Goal: Task Accomplishment & Management: Manage account settings

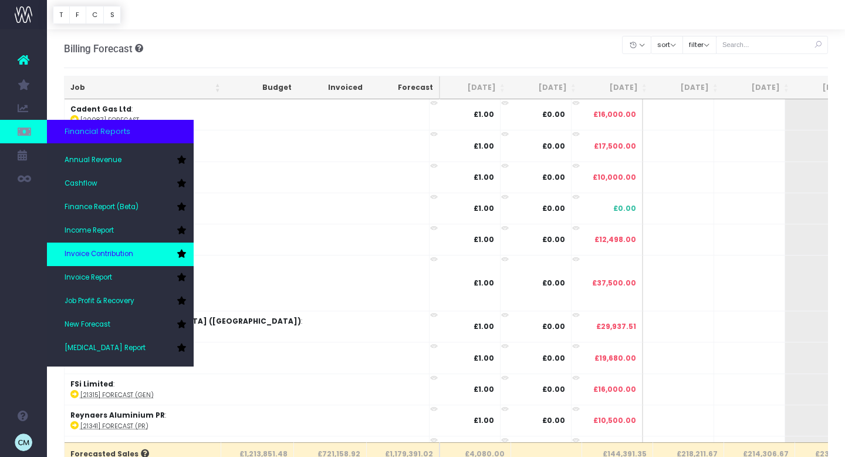
scroll to position [23, 0]
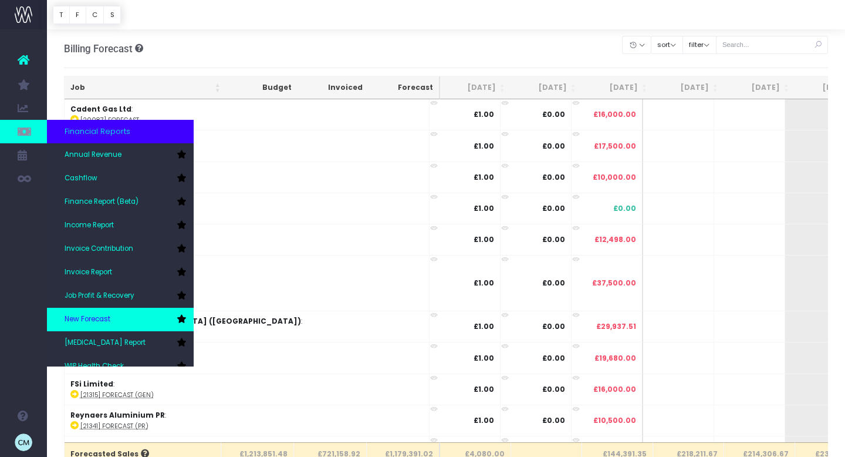
click at [86, 317] on span "New Forecast" at bounding box center [88, 319] width 46 height 11
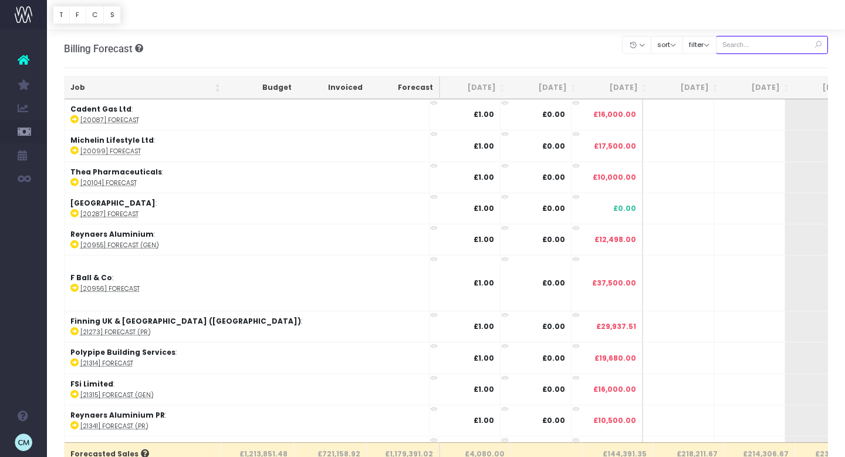
click at [743, 49] on input "text" at bounding box center [772, 45] width 113 height 18
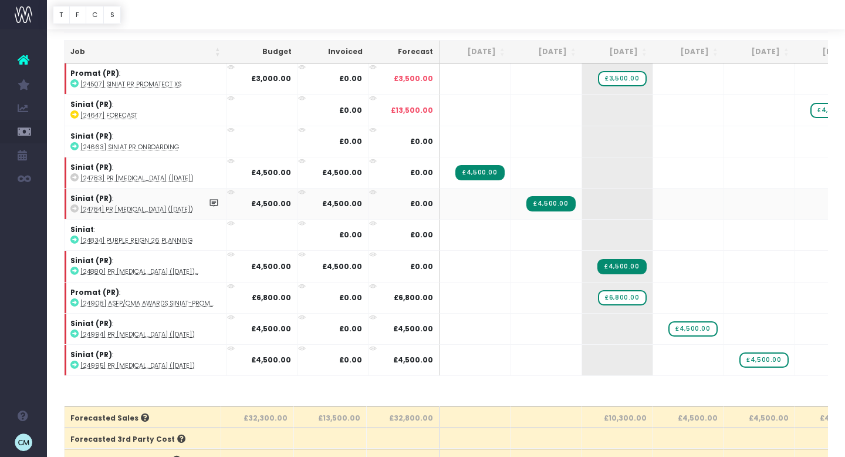
scroll to position [38, 0]
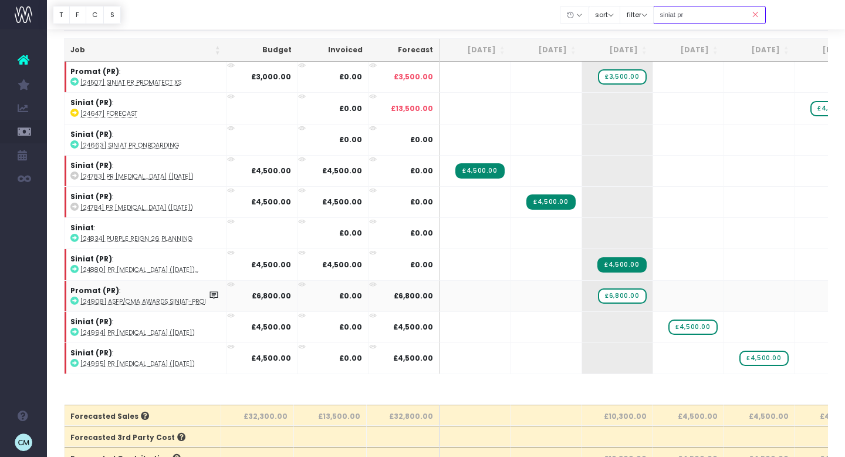
type input "siniat pr"
click at [132, 303] on abbr "[24908] ASFP/CMA Awards Siniat-Prom..." at bounding box center [146, 301] width 133 height 9
click at [618, 296] on span "£6,800.00" at bounding box center [622, 295] width 48 height 15
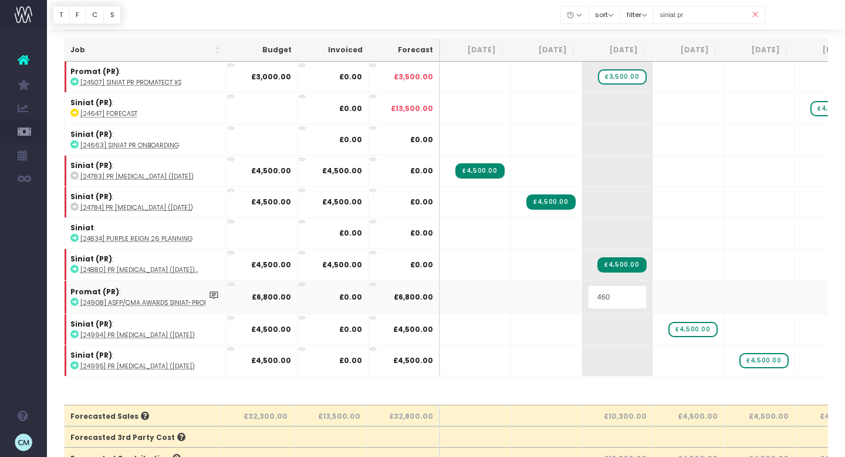
type input "4600"
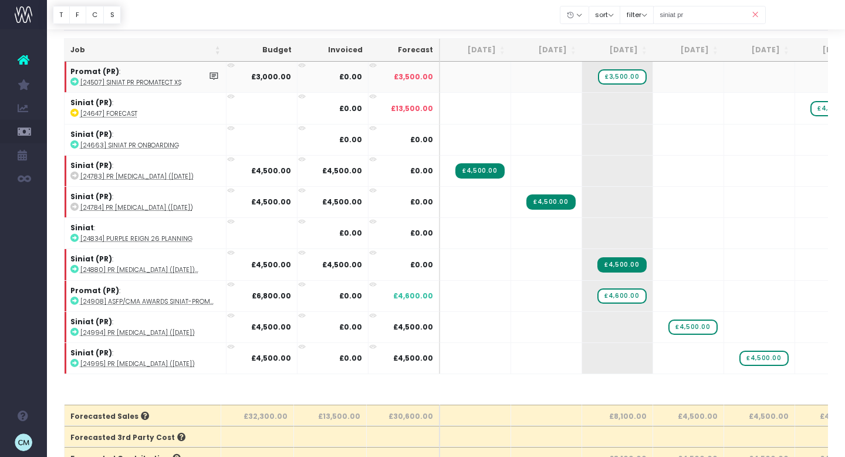
click at [128, 82] on abbr "[24507] Siniat PR Promatect XS" at bounding box center [130, 82] width 101 height 9
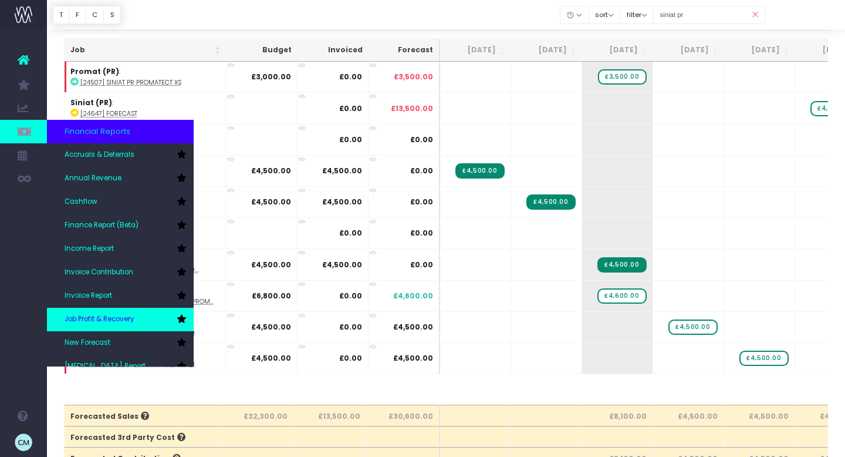
click at [95, 315] on span "Job Profit & Recovery" at bounding box center [100, 319] width 70 height 11
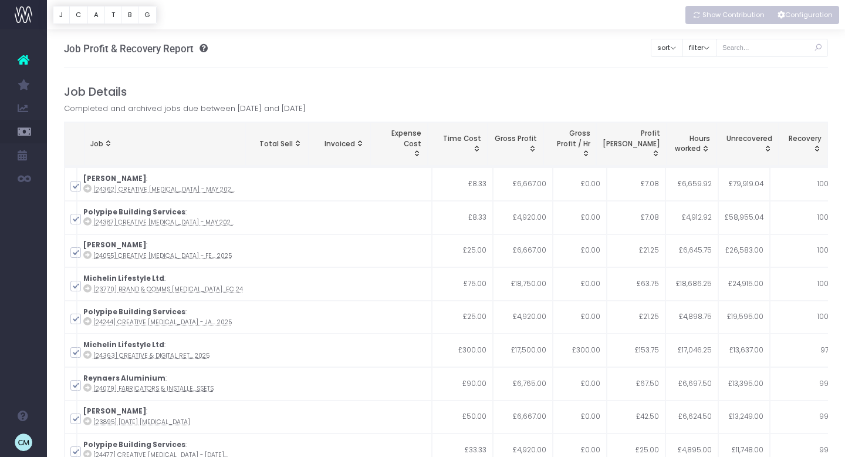
drag, startPoint x: 740, startPoint y: 18, endPoint x: 783, endPoint y: 15, distance: 43.0
click at [740, 18] on span "Show Contribution" at bounding box center [734, 15] width 62 height 10
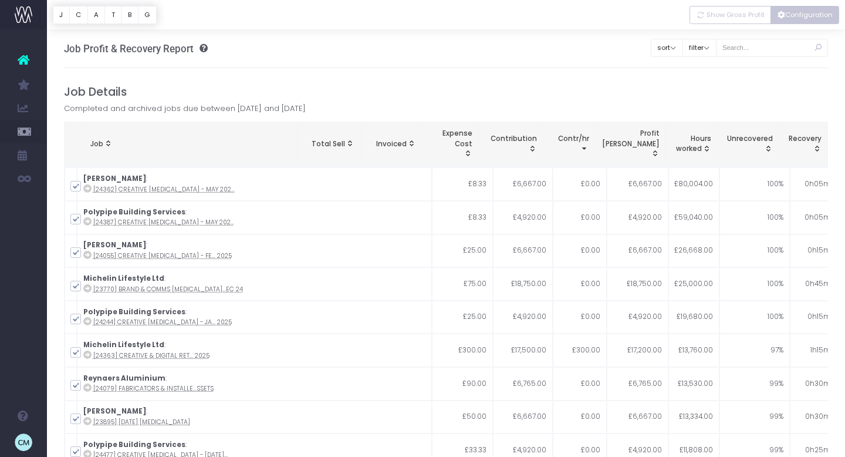
click at [786, 18] on button "Configuration" at bounding box center [805, 15] width 69 height 18
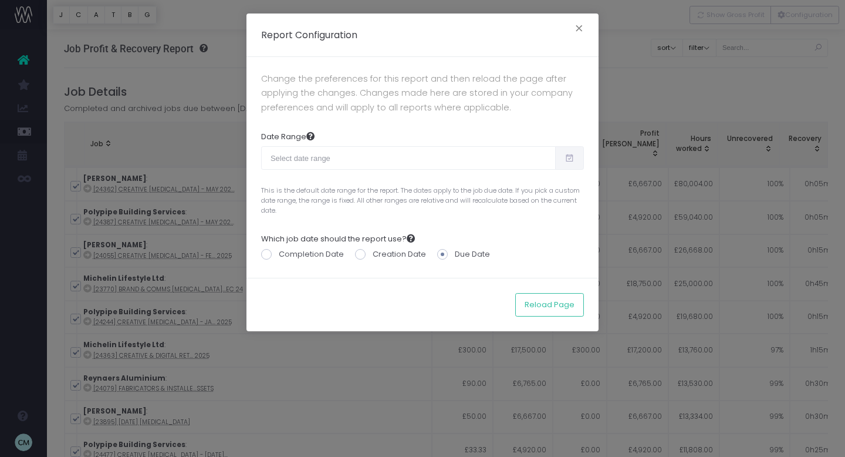
click at [572, 158] on icon at bounding box center [570, 158] width 10 height 0
type input "08-18-2025"
type input "09-16-2025"
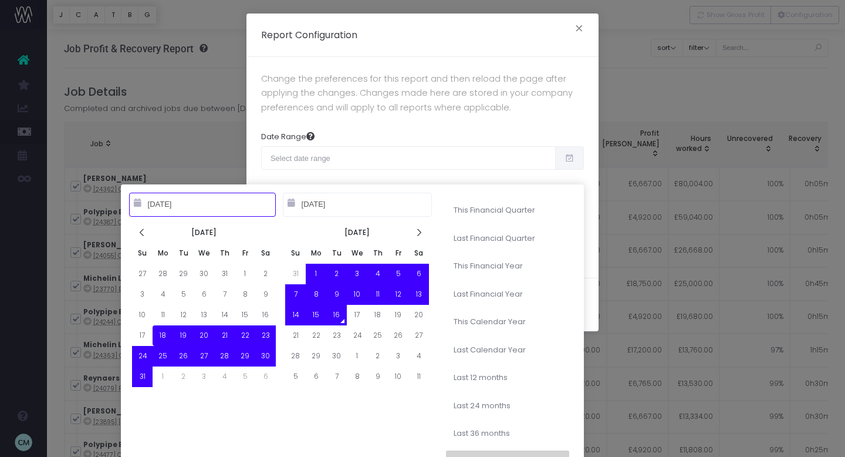
type input "07-01-2025"
type input "09-30-2025"
type input "04-01-2025"
type input "06-30-2025"
type input "08-18-2025"
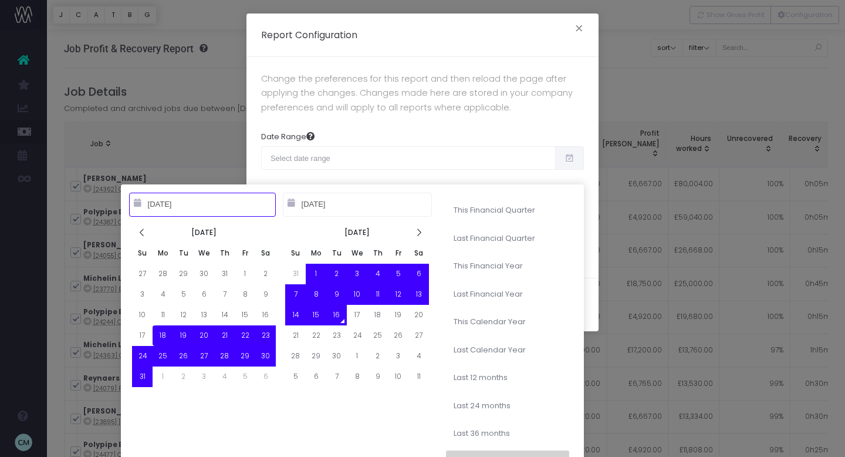
type input "09-16-2025"
type input "10-01-2024"
type input "09-30-2025"
type input "08-18-2025"
type input "09-16-2025"
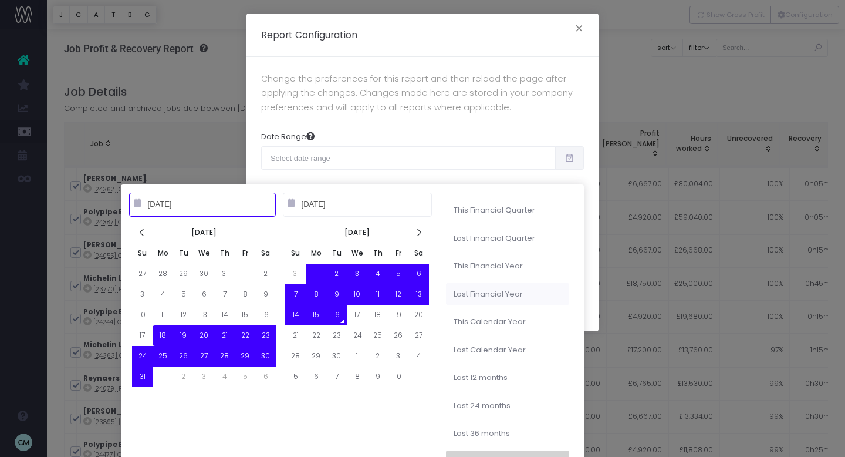
type input "10-01-2023"
type input "09-30-2024"
type input "08-18-2025"
type input "09-16-2025"
type input "01-01-2025"
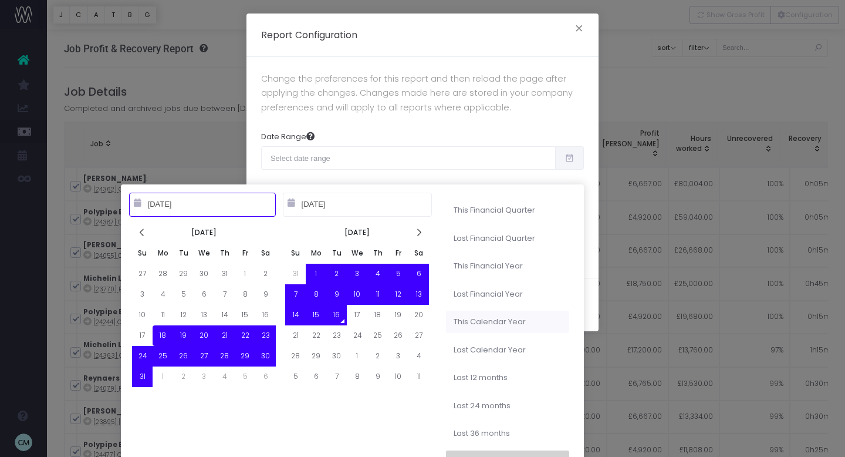
type input "12-31-2025"
type input "08-18-2025"
type input "09-16-2025"
type input "01-01-2023"
type input "12-31-2023"
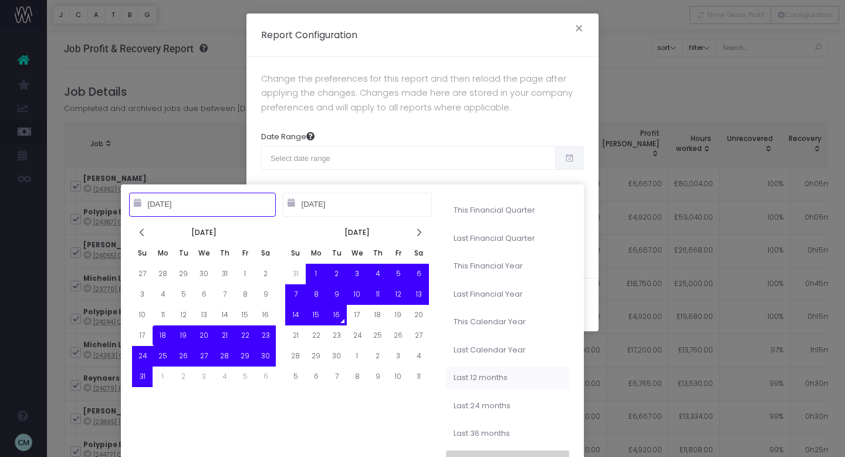
type input "08-18-2025"
type input "09-16-2025"
type input "09-16-2024"
type input "09-15-2025"
click at [475, 377] on li "Last 12 months" at bounding box center [507, 377] width 123 height 22
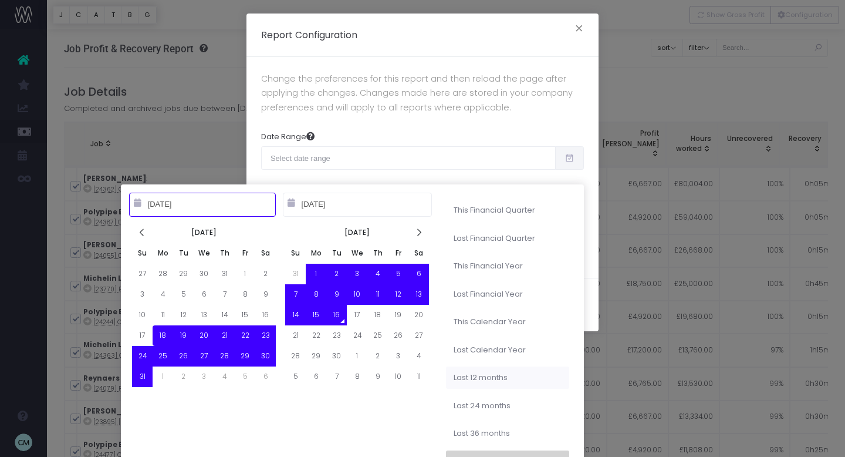
type input "Sep 16th 2024 – Sep 15th 2025"
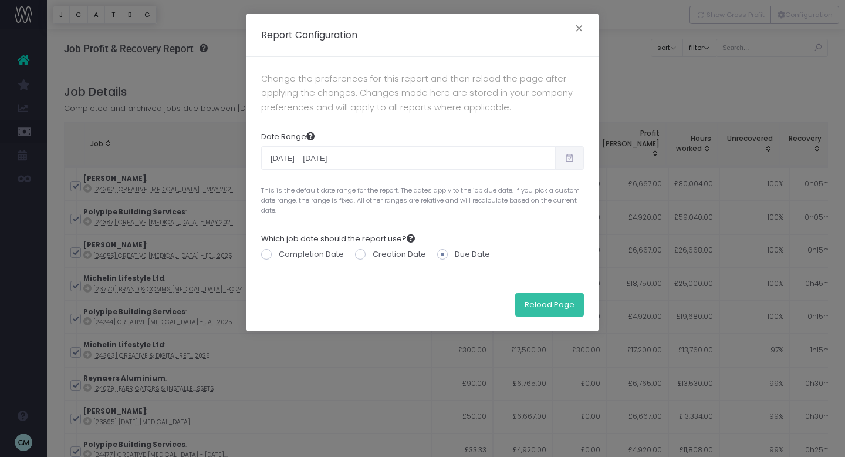
click at [542, 309] on button "Reload Page" at bounding box center [549, 304] width 69 height 23
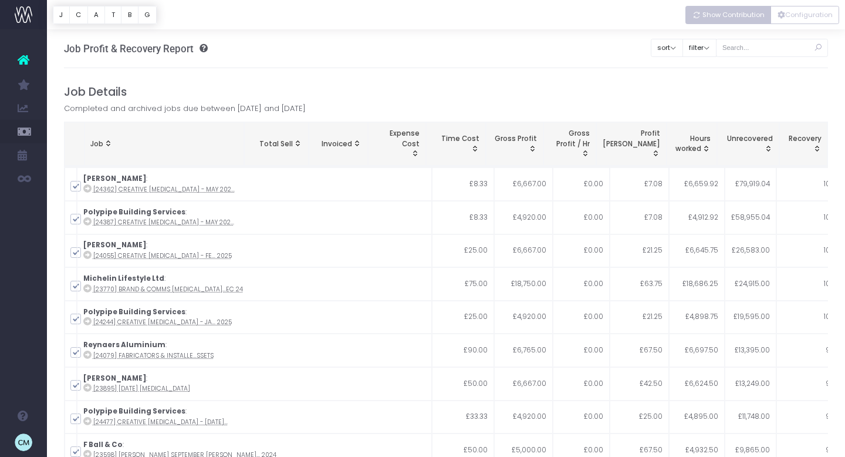
click at [743, 17] on span "Show Contribution" at bounding box center [734, 15] width 62 height 10
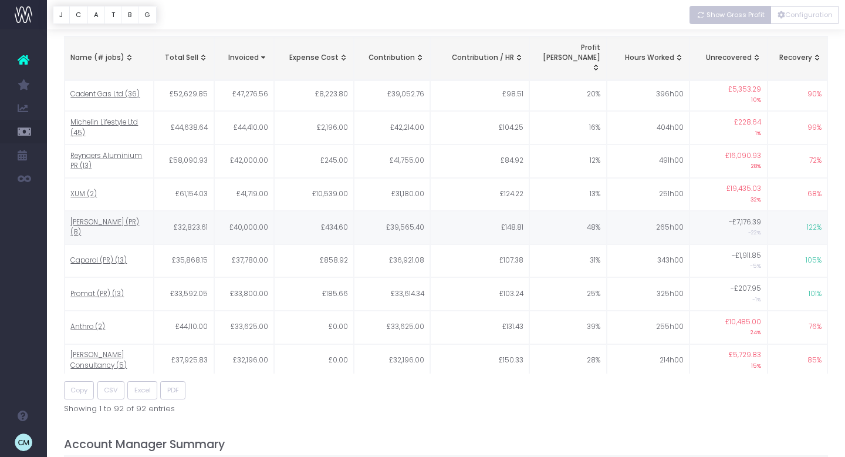
scroll to position [578, 0]
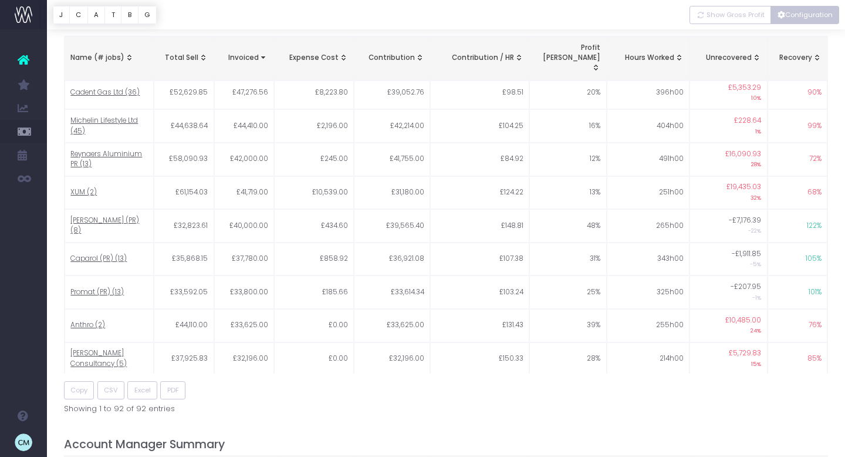
click at [805, 12] on button "Configuration" at bounding box center [805, 15] width 69 height 18
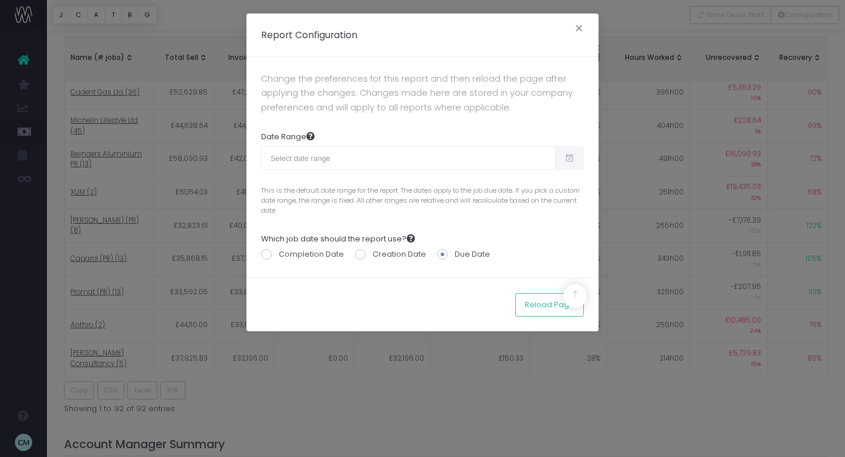
click at [574, 151] on span at bounding box center [569, 157] width 29 height 23
type input "08-18-2025"
type input "09-16-2025"
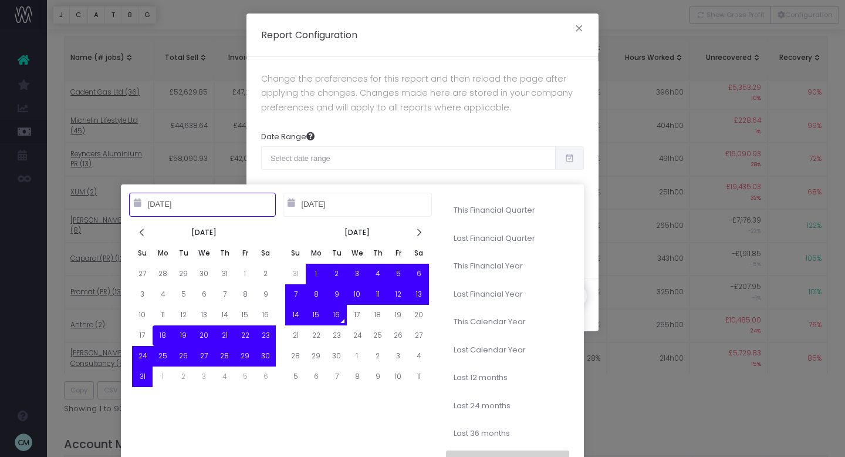
type input "07-01-2025"
type input "09-30-2025"
type input "08-18-2025"
type input "09-16-2025"
type input "10-01-2024"
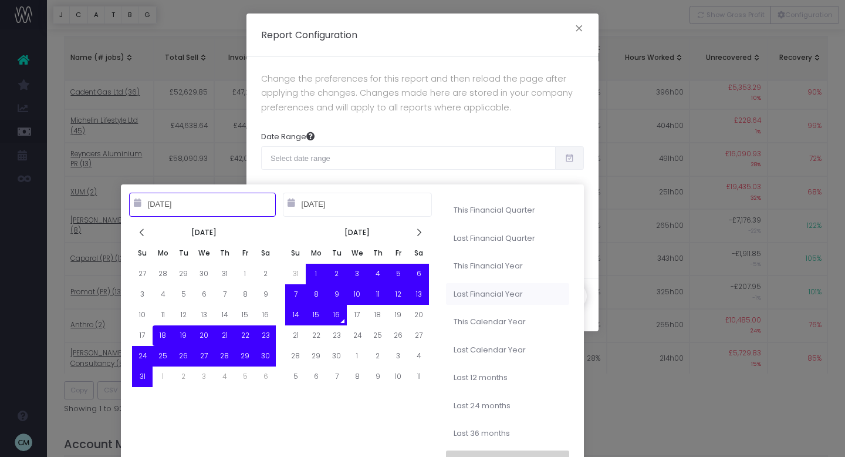
type input "09-30-2025"
type input "10-01-2023"
type input "09-30-2024"
type input "08-18-2025"
type input "09-16-2025"
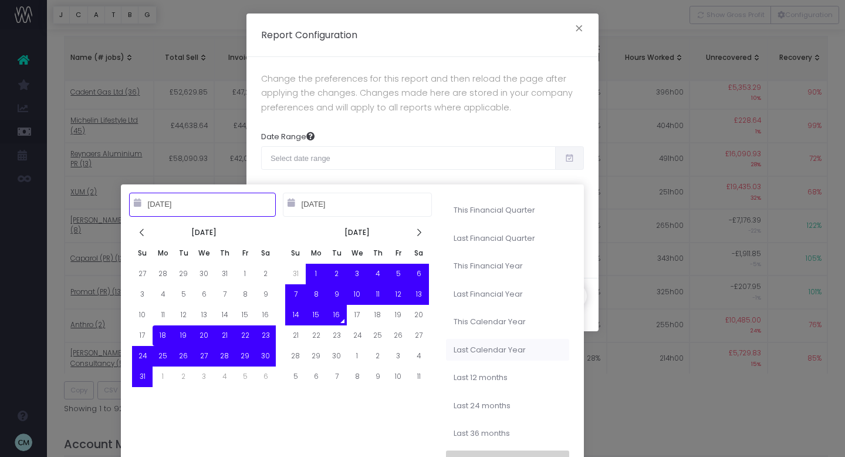
type input "01-01-2025"
type input "12-31-2025"
type input "08-18-2025"
type input "09-16-2025"
type input "01-01-2023"
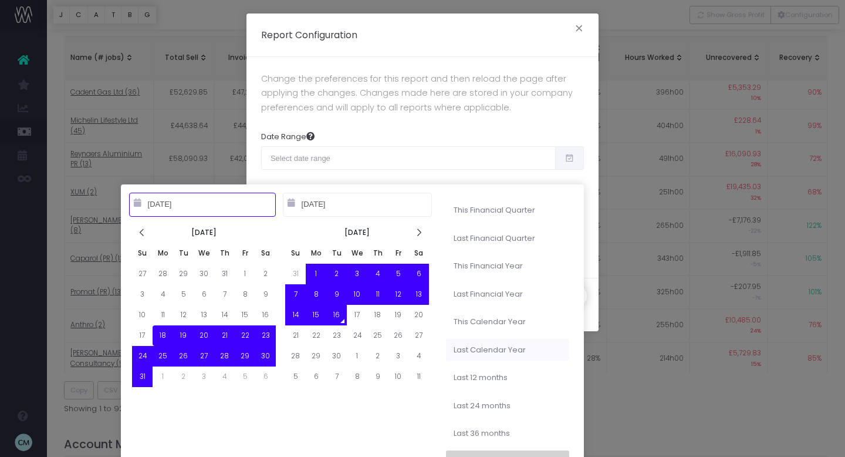
type input "12-31-2023"
type input "08-18-2025"
type input "09-16-2025"
type input "01-01-2025"
type input "12-31-2025"
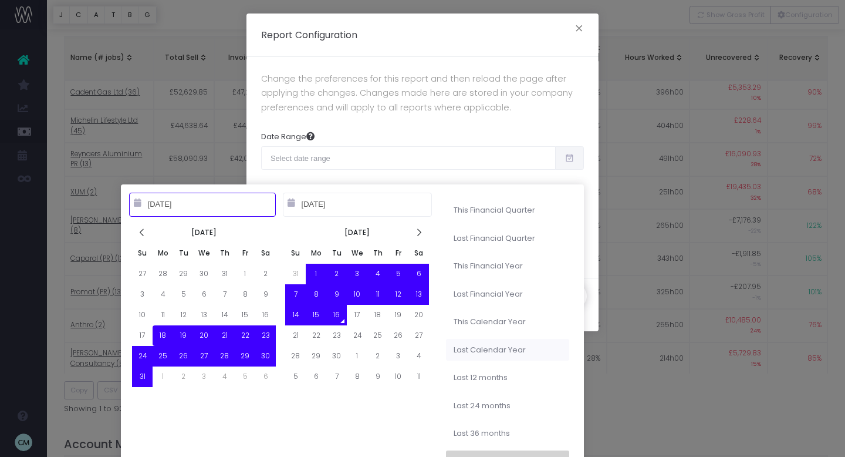
type input "08-18-2025"
type input "09-16-2025"
type input "01-01-2023"
type input "12-31-2023"
type input "09-16-2024"
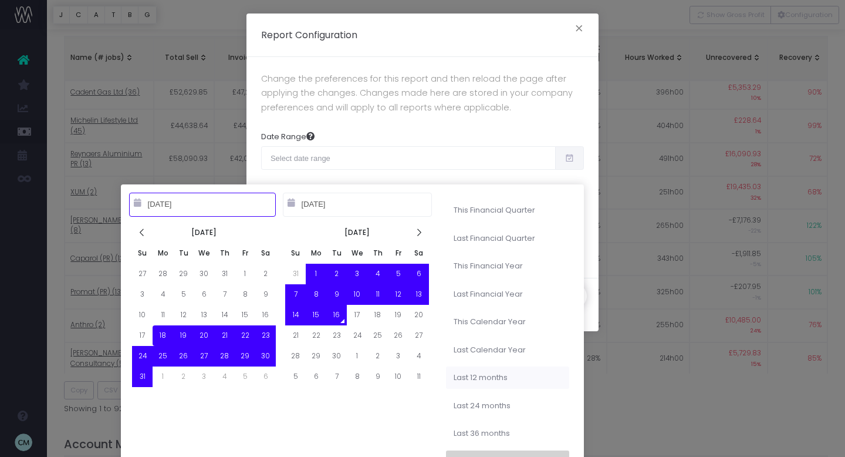
type input "09-15-2025"
type input "08-18-2025"
type input "09-16-2025"
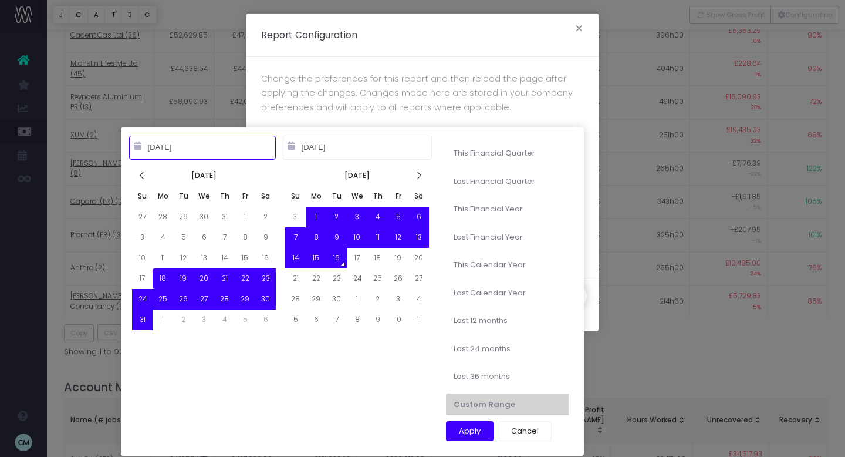
scroll to position [592, 0]
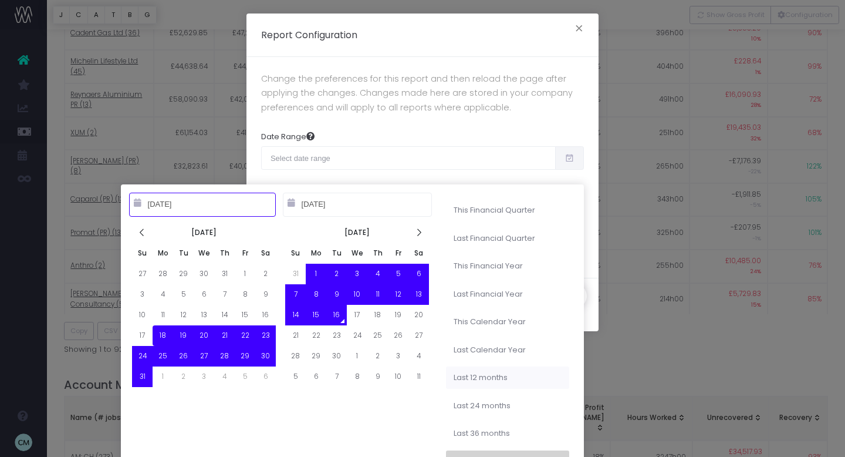
type input "09-16-2024"
type input "09-15-2025"
type input "08-18-2025"
type input "09-16-2025"
type input "01-01-2023"
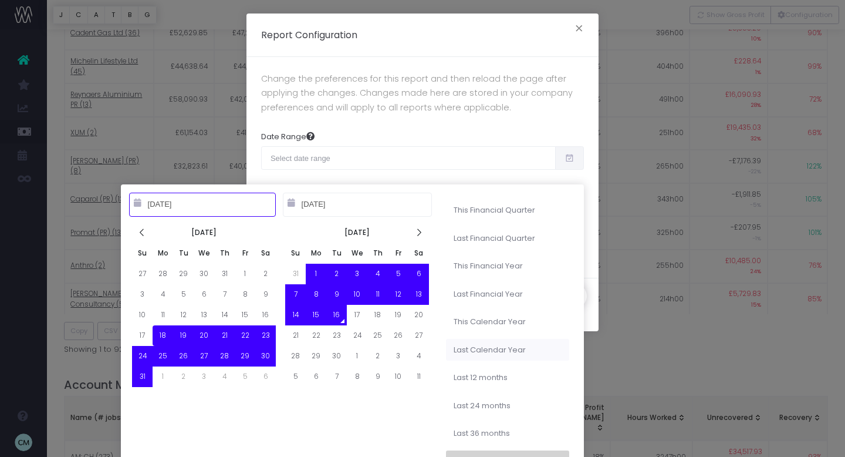
type input "12-31-2023"
type input "08-18-2025"
type input "09-16-2025"
type input "01-01-2025"
type input "12-31-2025"
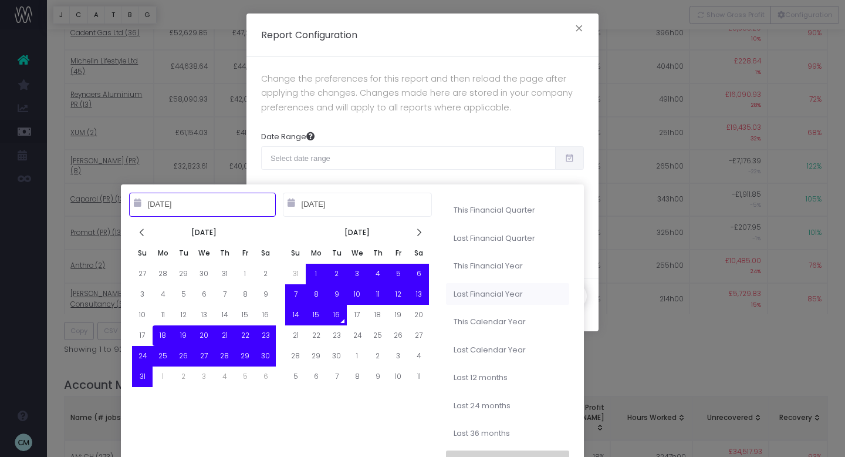
type input "08-18-2025"
type input "09-16-2025"
type input "10-01-2023"
type input "09-30-2024"
type input "01-01-2025"
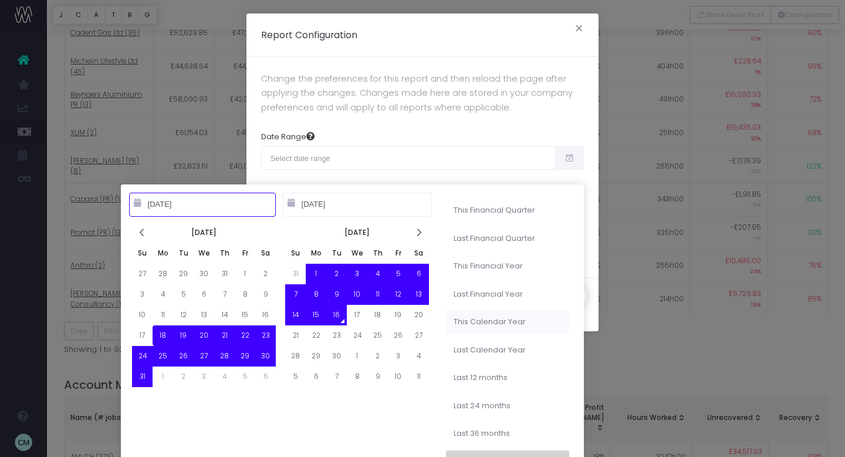
type input "12-31-2025"
type input "08-18-2025"
type input "09-16-2025"
type input "01-01-2023"
type input "12-31-2023"
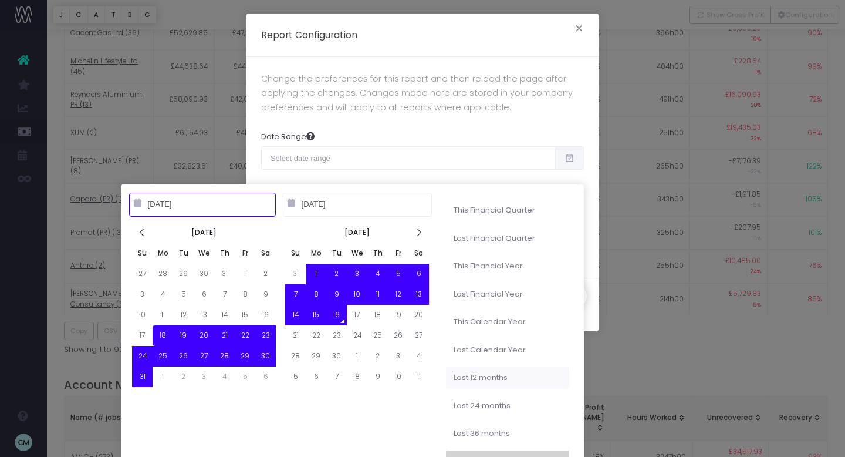
type input "08-18-2025"
type input "09-16-2025"
type input "09-16-2024"
type input "09-15-2025"
type input "08-18-2025"
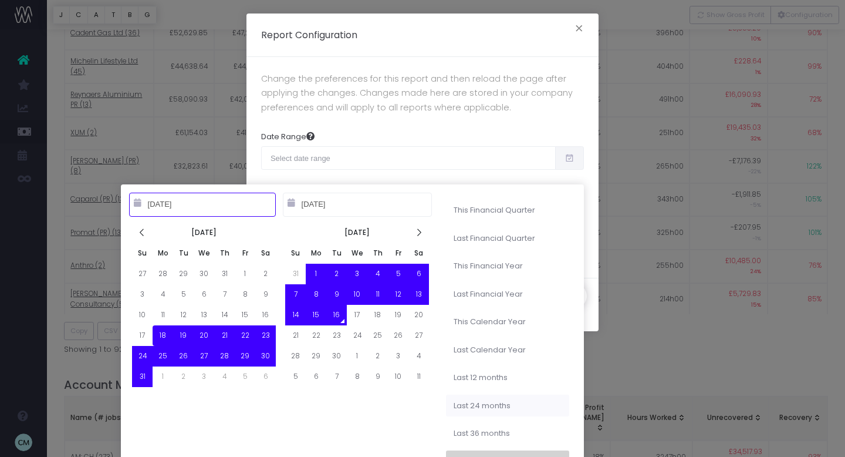
type input "09-16-2025"
type input "09-16-2023"
type input "09-15-2025"
type input "08-18-2025"
type input "09-16-2025"
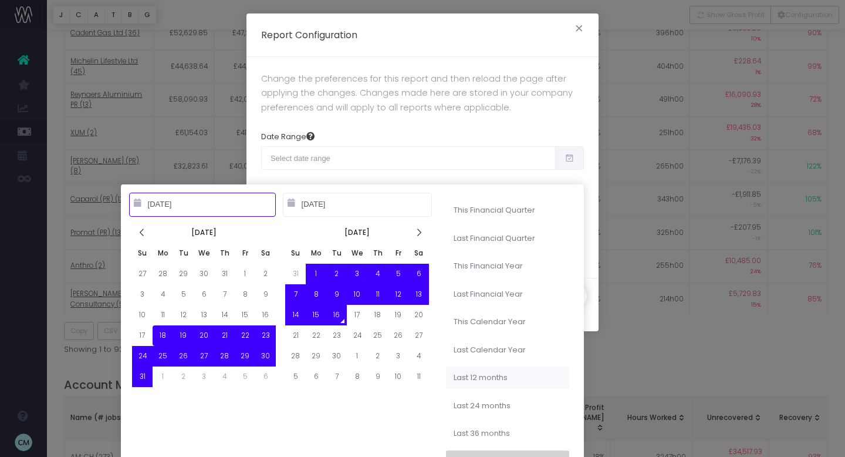
type input "09-16-2024"
type input "09-15-2025"
click at [491, 377] on li "Last 12 months" at bounding box center [507, 377] width 123 height 22
type input "Sep 16th 2024 – Sep 15th 2025"
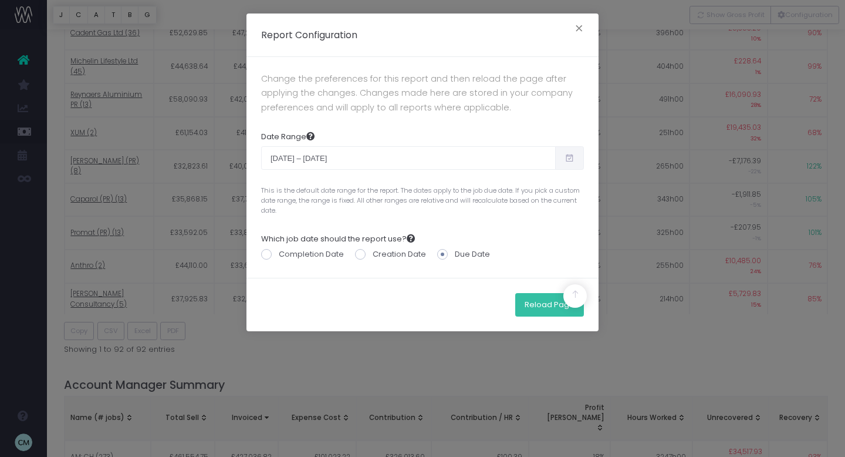
click at [538, 307] on button "Reload Page" at bounding box center [549, 304] width 69 height 23
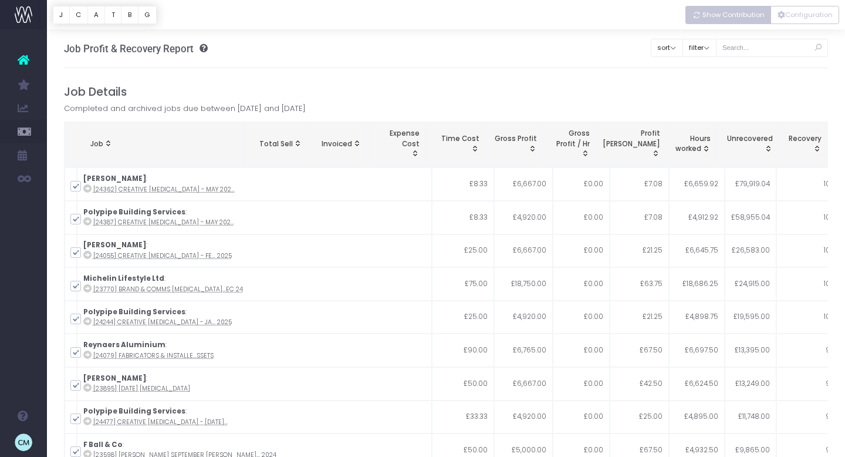
click at [703, 19] on button "Show Contribution" at bounding box center [729, 15] width 86 height 18
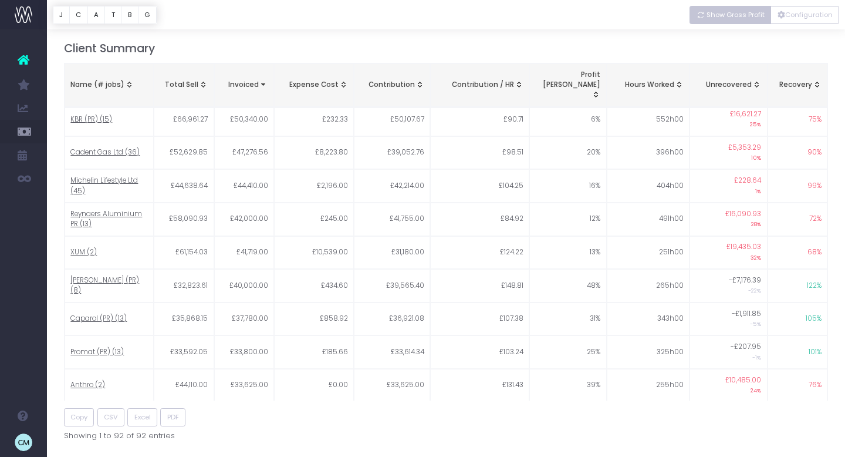
scroll to position [545, 0]
